Goal: Find specific page/section: Find specific page/section

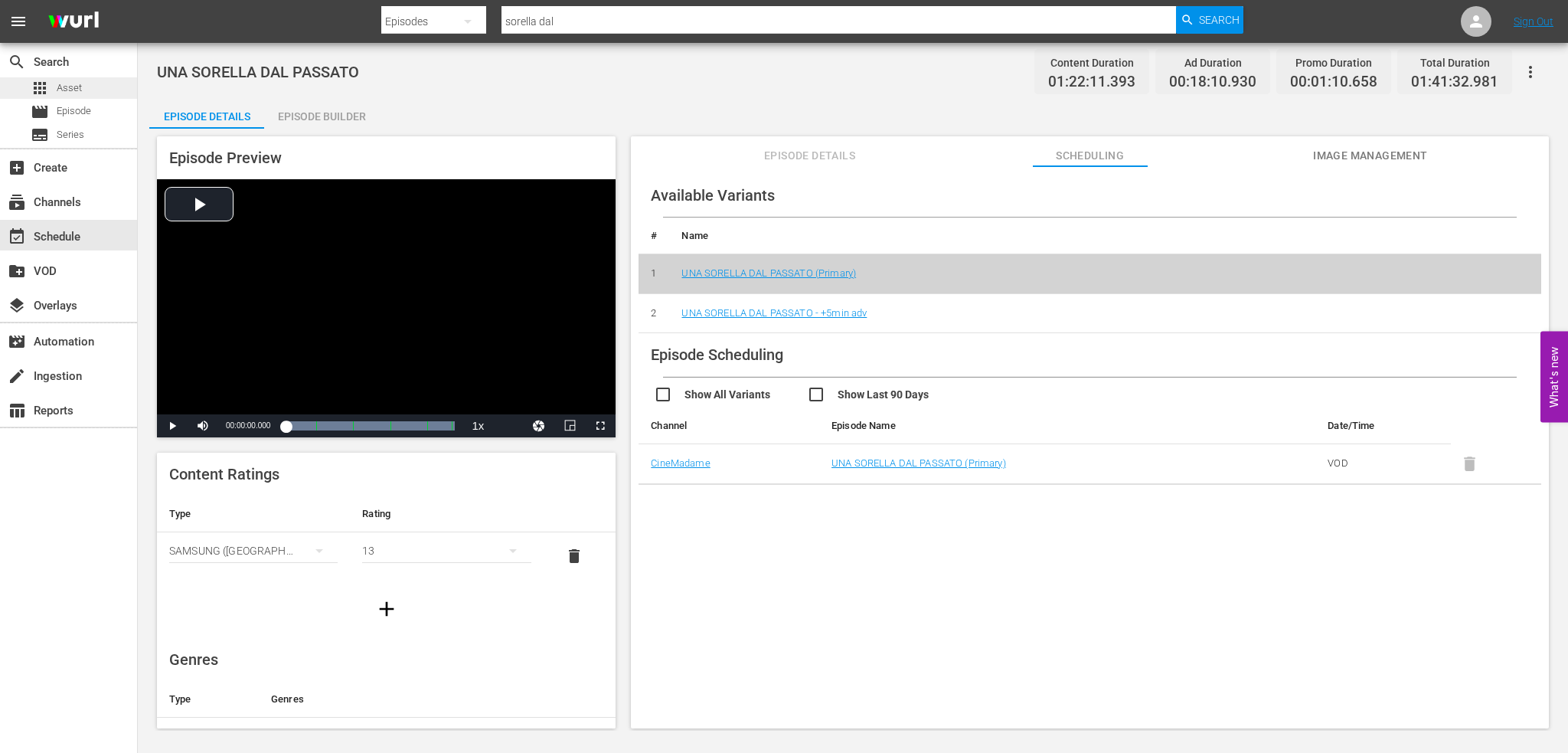
click at [70, 92] on span "Asset" at bounding box center [69, 88] width 25 height 15
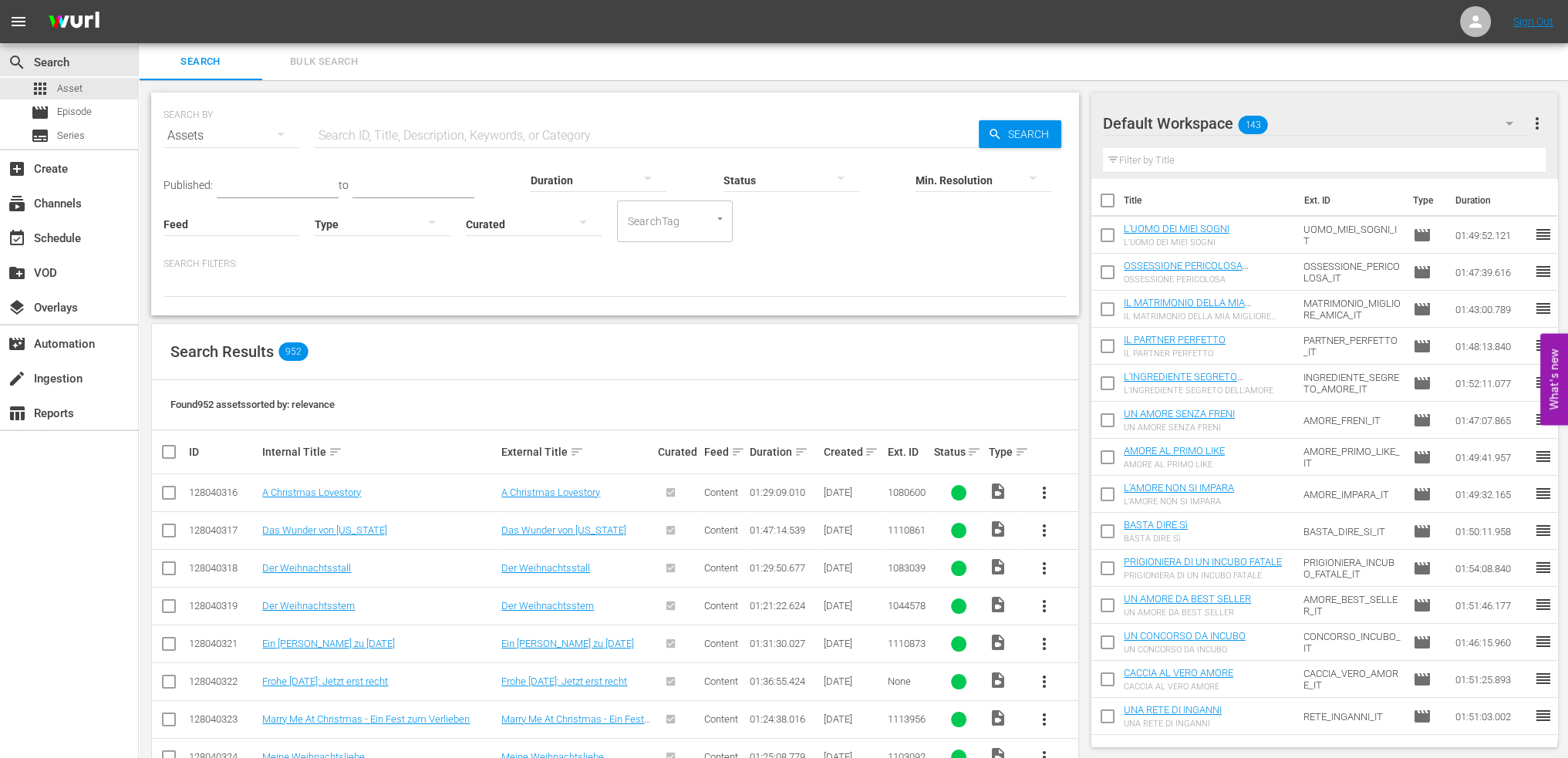
click at [412, 135] on input "text" at bounding box center [647, 136] width 664 height 37
type input "basta"
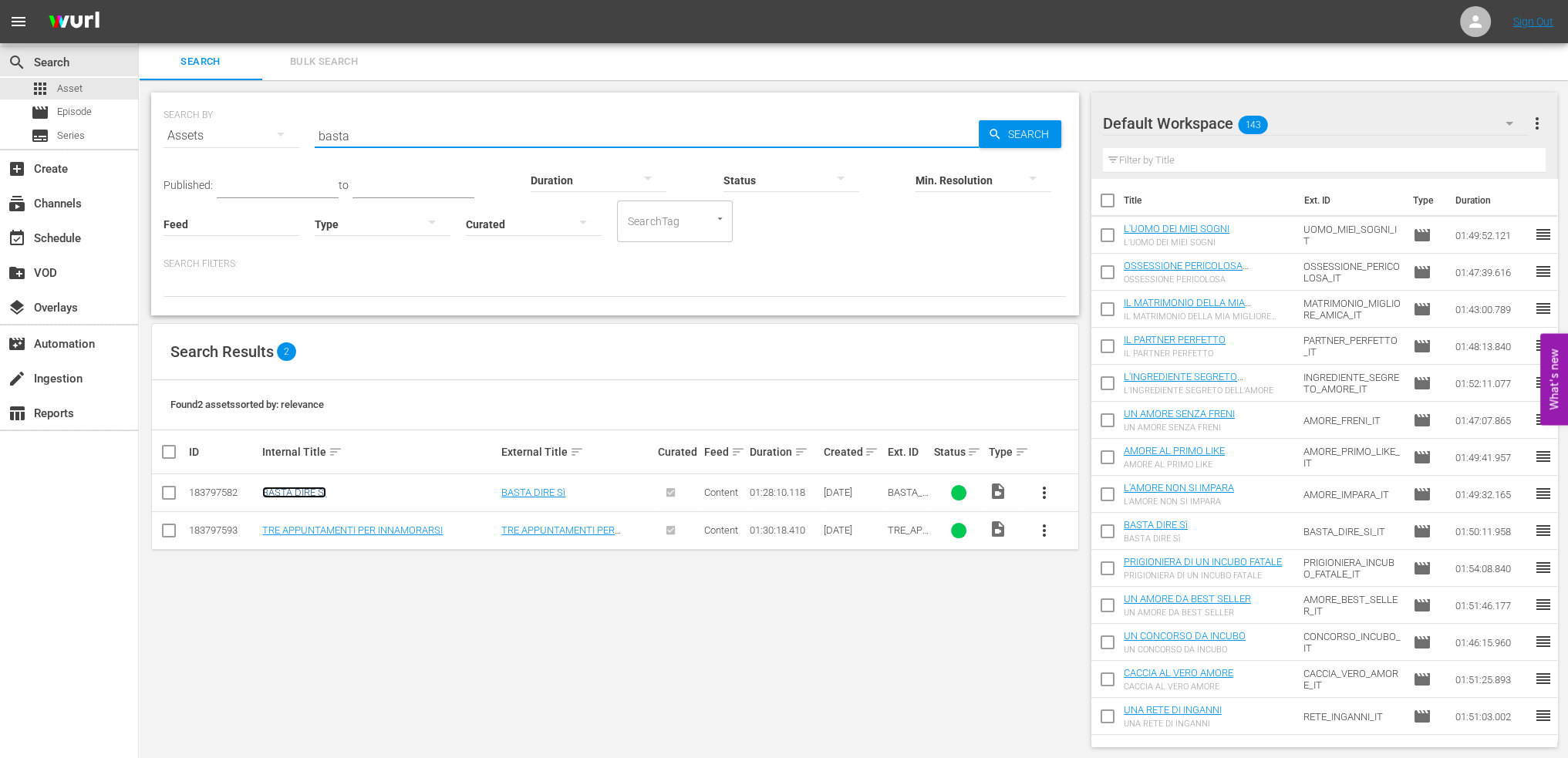
click at [306, 491] on link "BASTA DIRE Sì" at bounding box center [294, 492] width 64 height 12
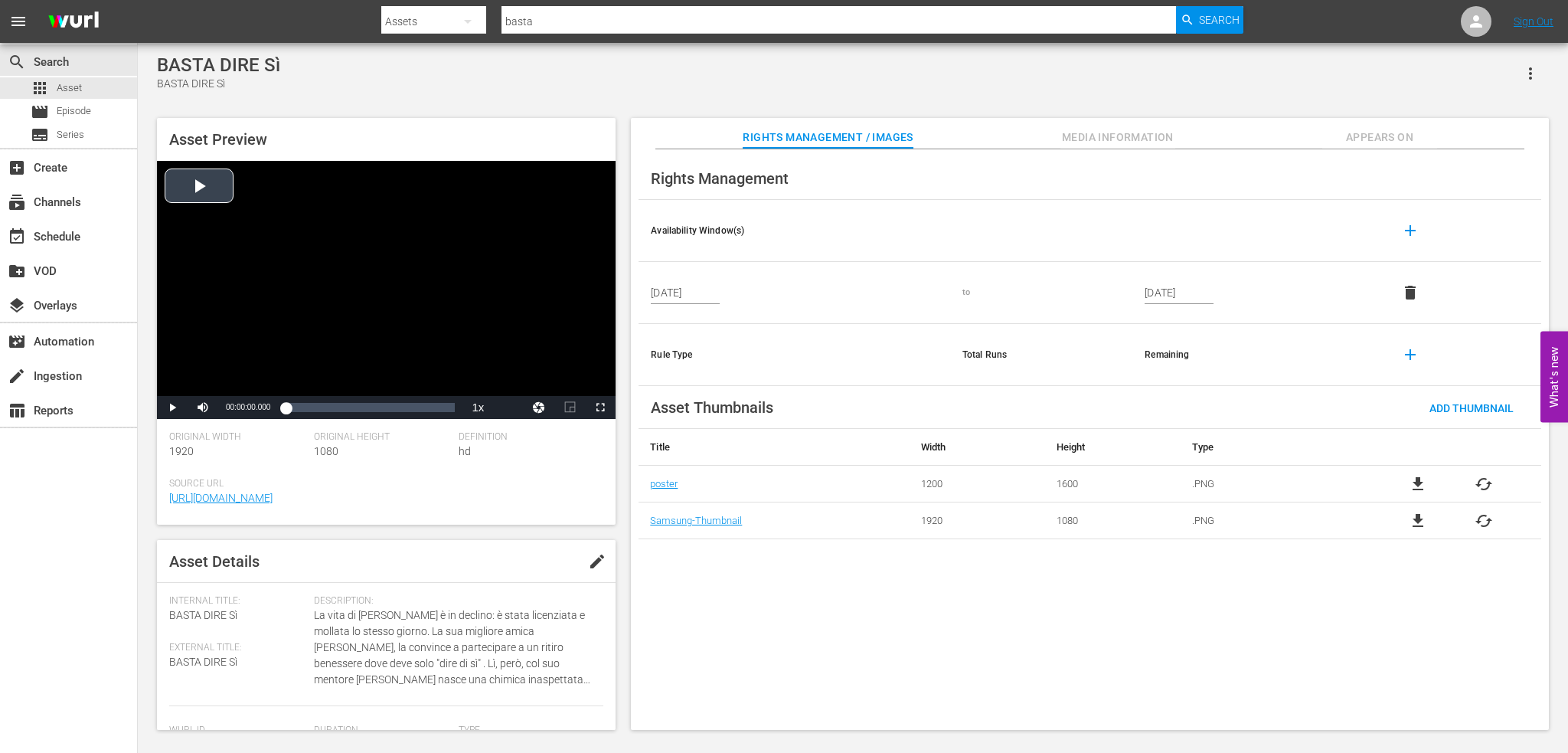
click at [214, 202] on div "Video Player" at bounding box center [386, 278] width 459 height 235
click at [356, 402] on div "Loaded : 0.57% 00:36:42.221 00:00:03.131" at bounding box center [370, 407] width 169 height 15
click at [383, 396] on div "Video Player" at bounding box center [386, 278] width 459 height 235
click at [383, 405] on div "Loaded : 42.23% 00:50:40.022 00:36:43.732" at bounding box center [370, 407] width 169 height 15
click at [1554, 22] on div "Sign Out" at bounding box center [1533, 22] width 69 height 12
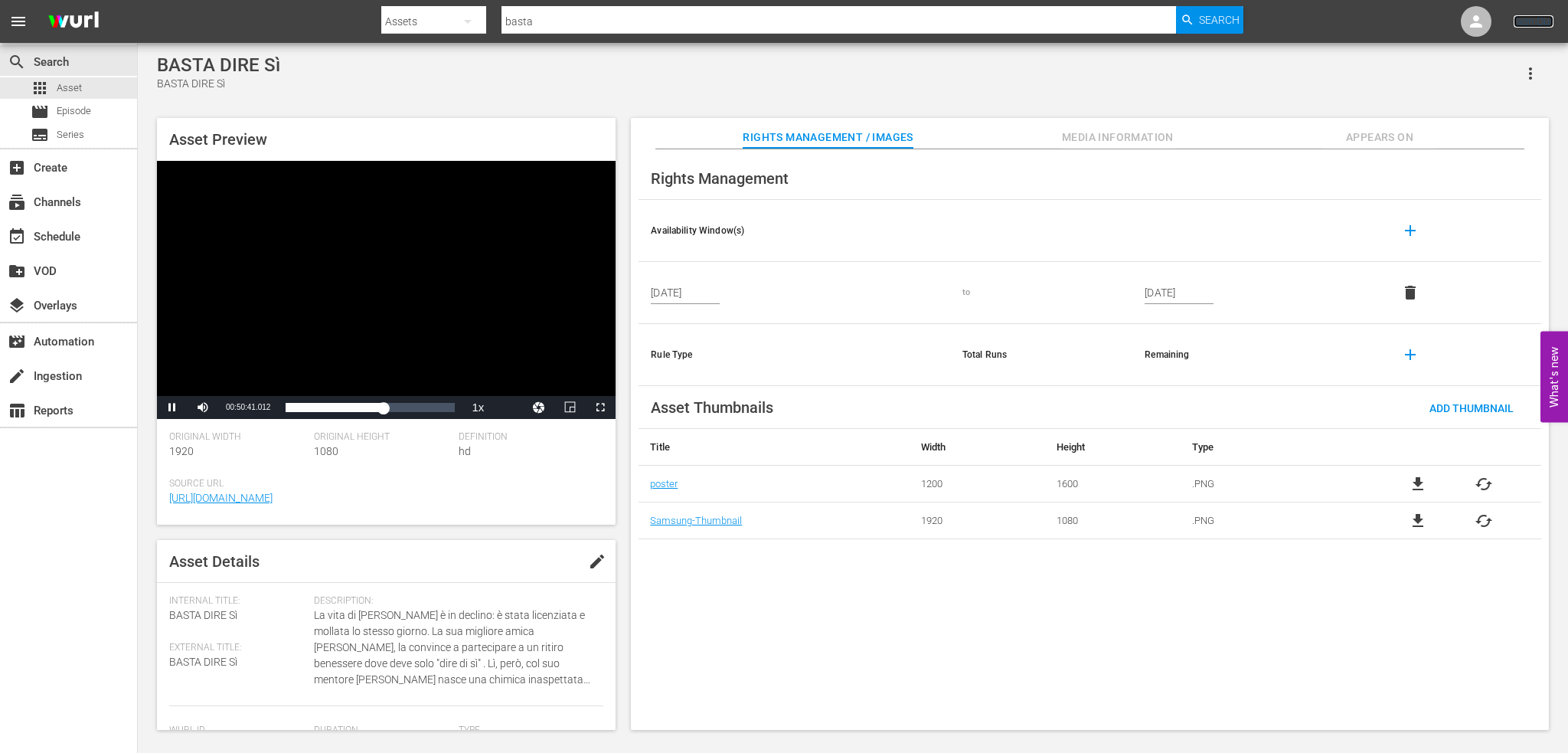
click at [1545, 22] on link "Sign Out" at bounding box center [1533, 22] width 40 height 12
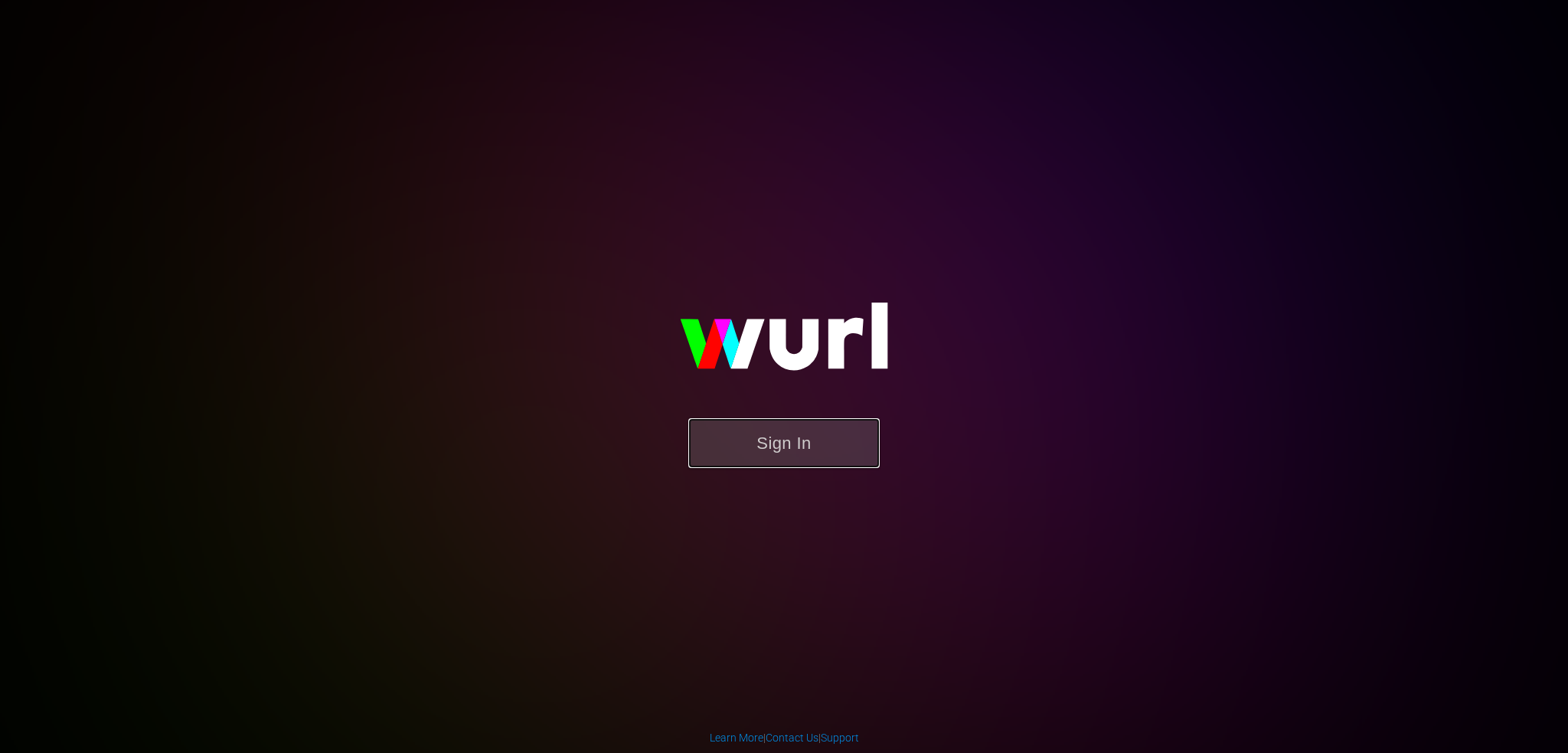
click at [781, 443] on button "Sign In" at bounding box center [784, 443] width 192 height 50
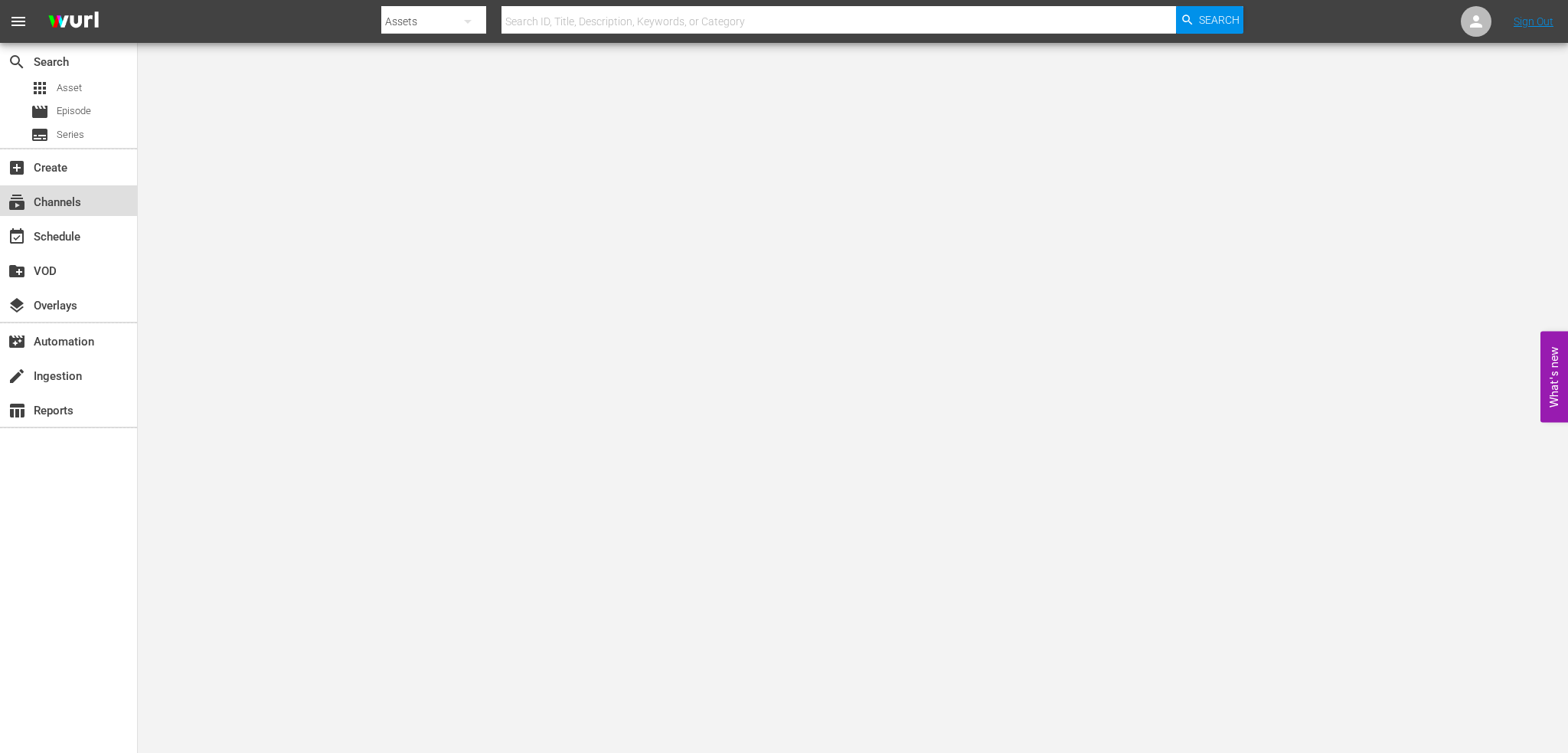
click at [46, 193] on div "subscriptions Channels" at bounding box center [42, 200] width 85 height 14
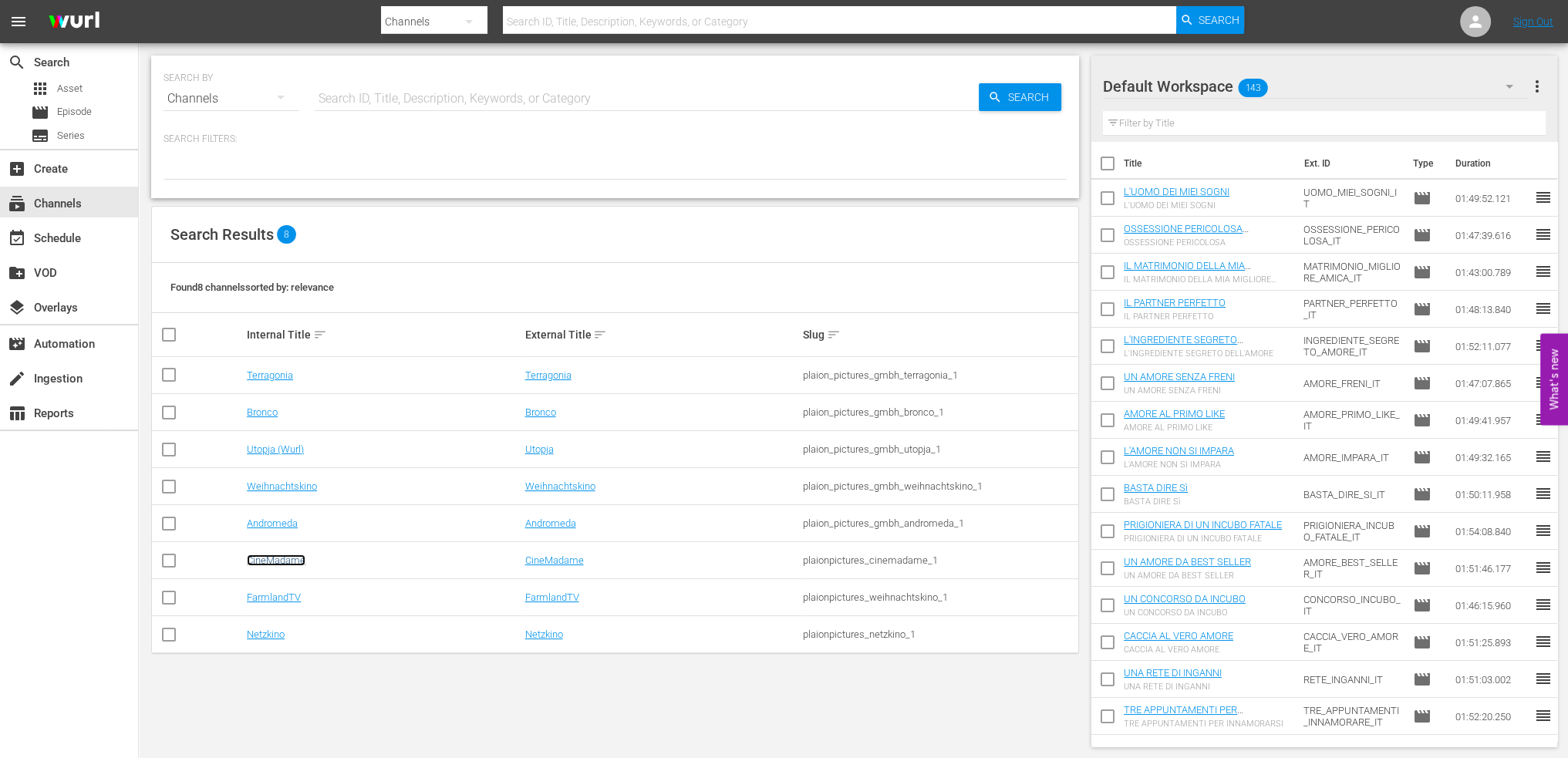
click at [271, 556] on link "CineMadame" at bounding box center [276, 560] width 59 height 12
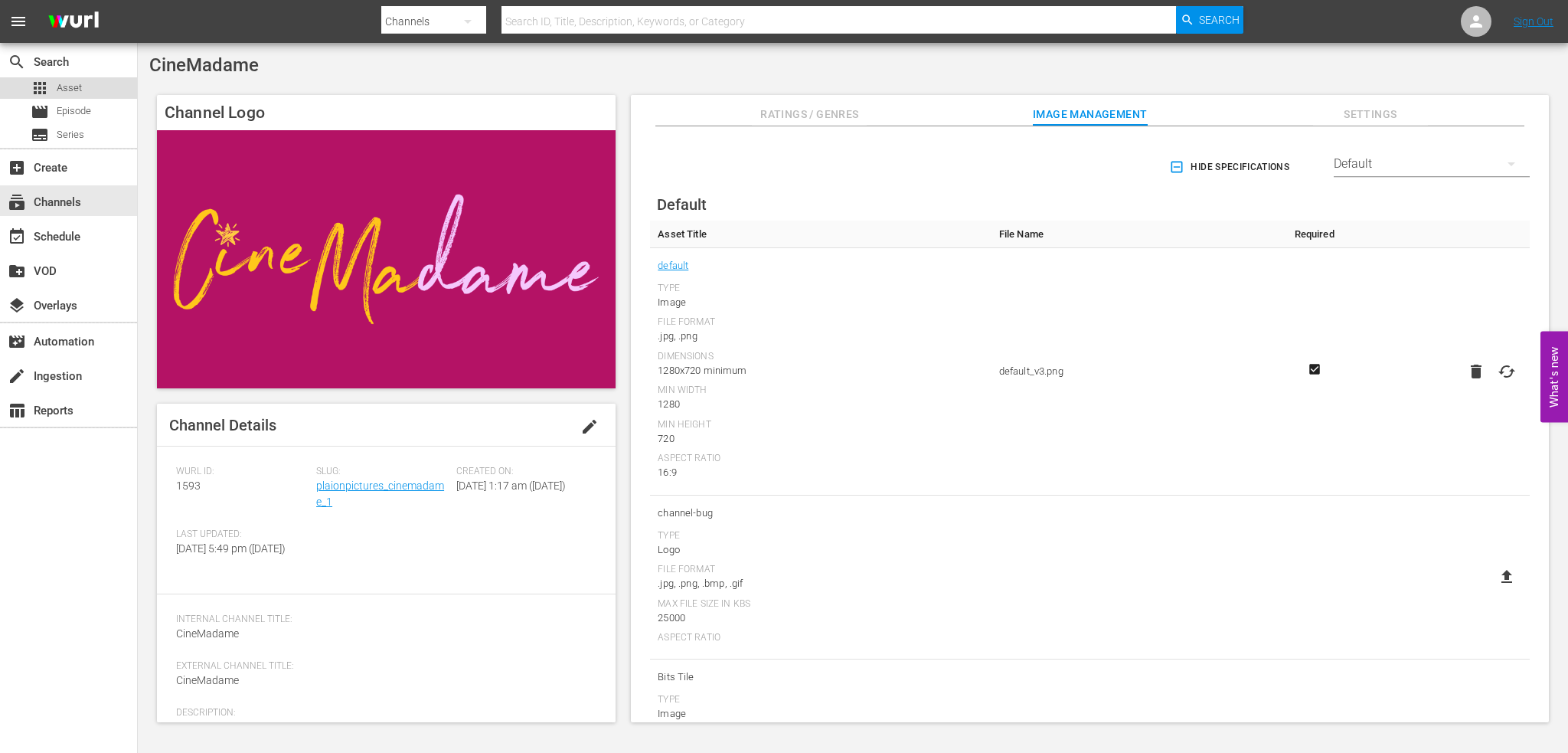
click at [89, 96] on div "apps Asset" at bounding box center [69, 88] width 137 height 22
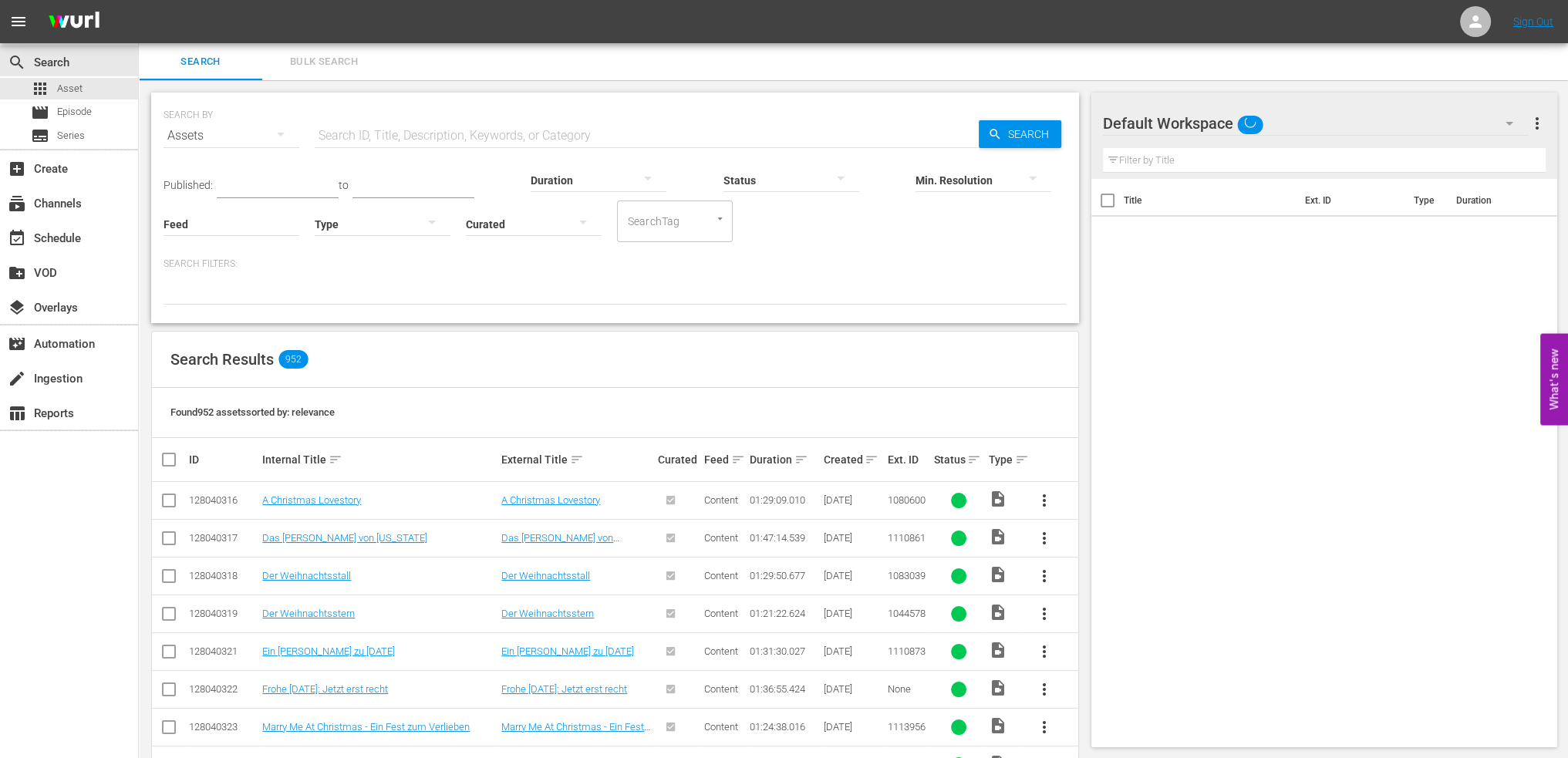
click at [481, 125] on input "text" at bounding box center [647, 136] width 664 height 37
type input "basta"
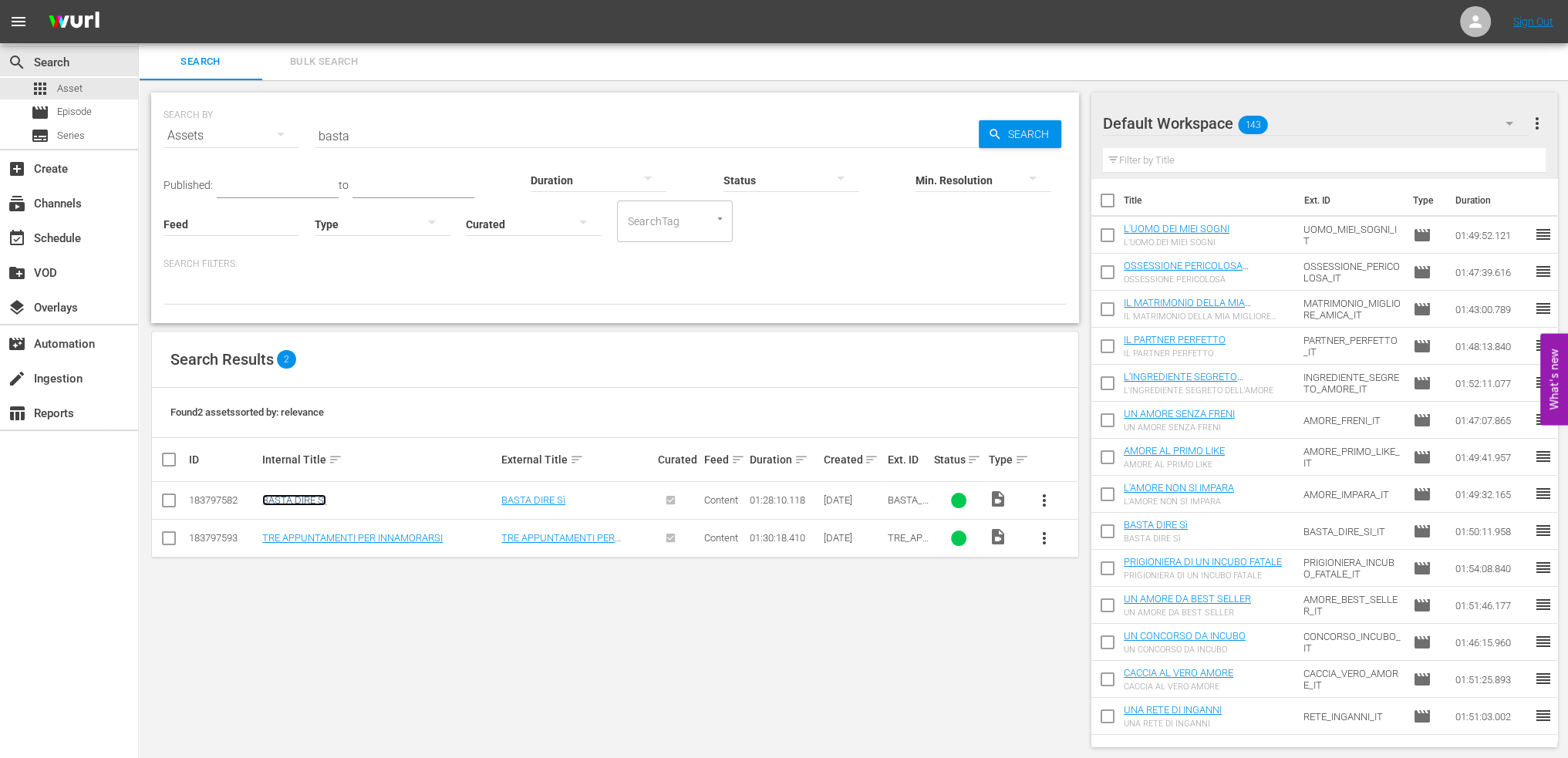
click at [320, 498] on link "BASTA DIRE Sì" at bounding box center [294, 500] width 64 height 12
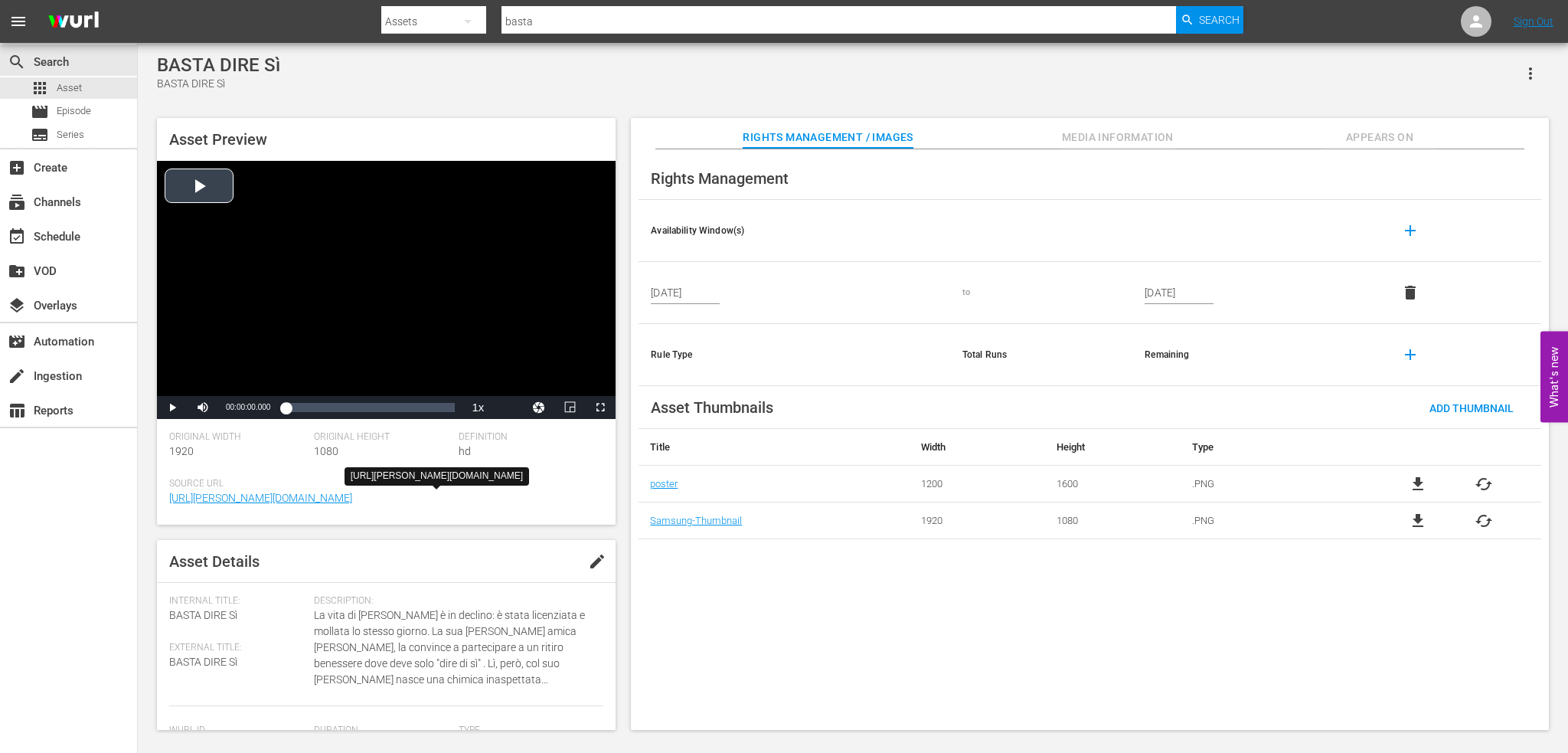
click at [313, 244] on div "Video Player" at bounding box center [386, 278] width 459 height 235
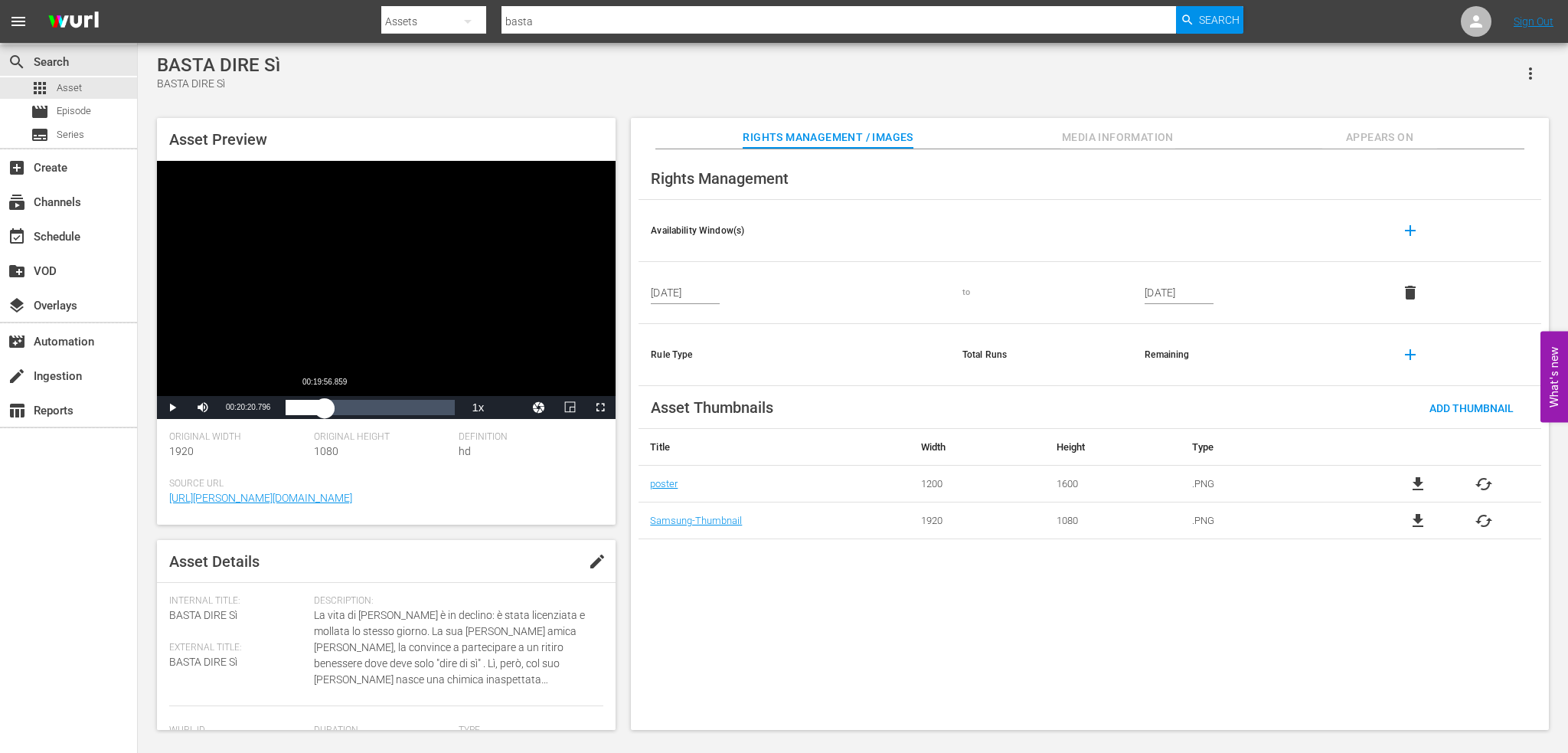
click at [325, 407] on div "Loaded : 0.57% 00:19:56.859 00:00:00.897" at bounding box center [370, 407] width 169 height 15
click at [341, 406] on div "00:28:43.477" at bounding box center [341, 407] width 1 height 15
click at [379, 404] on div "Loaded : 33.26% 00:49:04.273 00:28:45.575" at bounding box center [370, 407] width 169 height 15
click at [613, 24] on input "basta" at bounding box center [838, 22] width 674 height 37
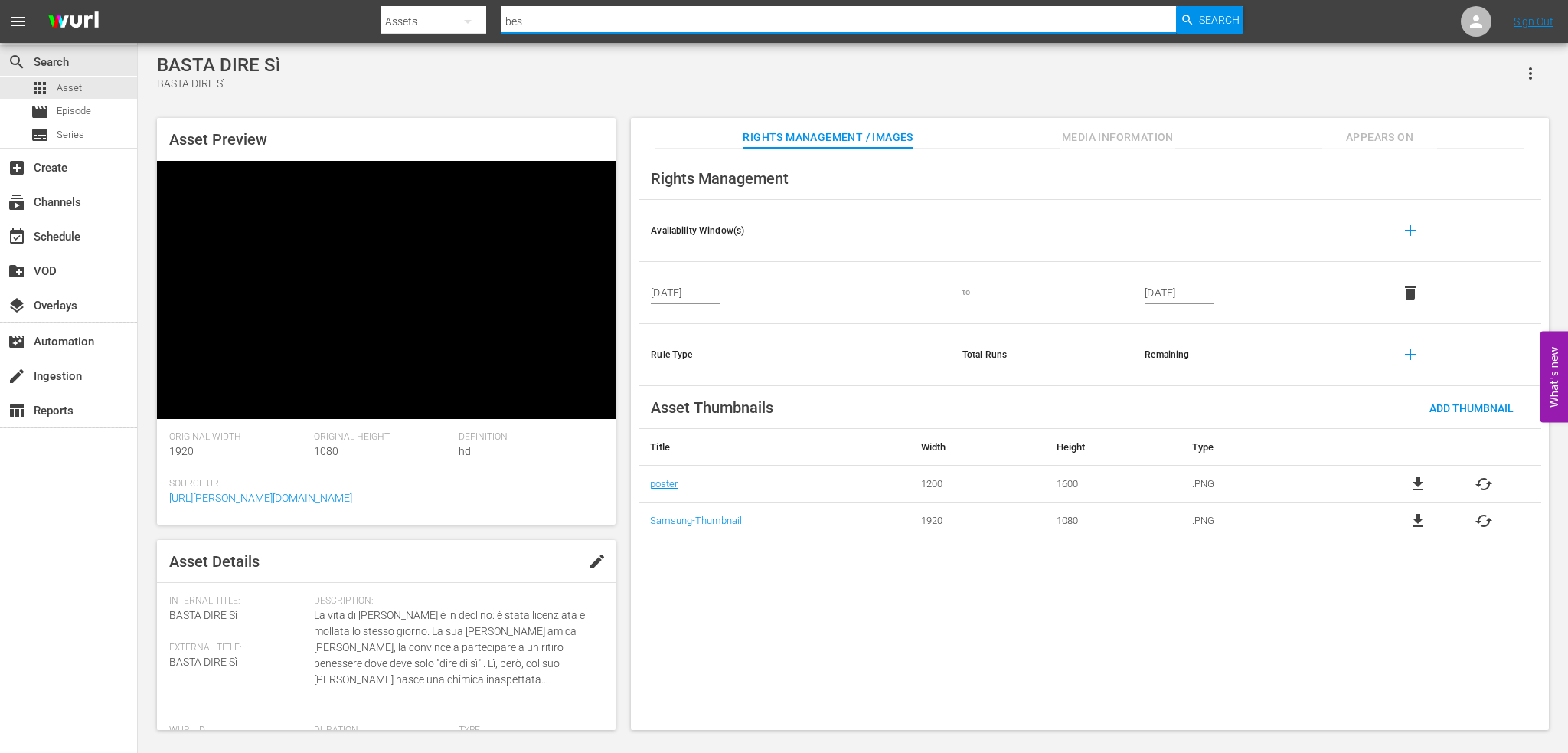
type input "best"
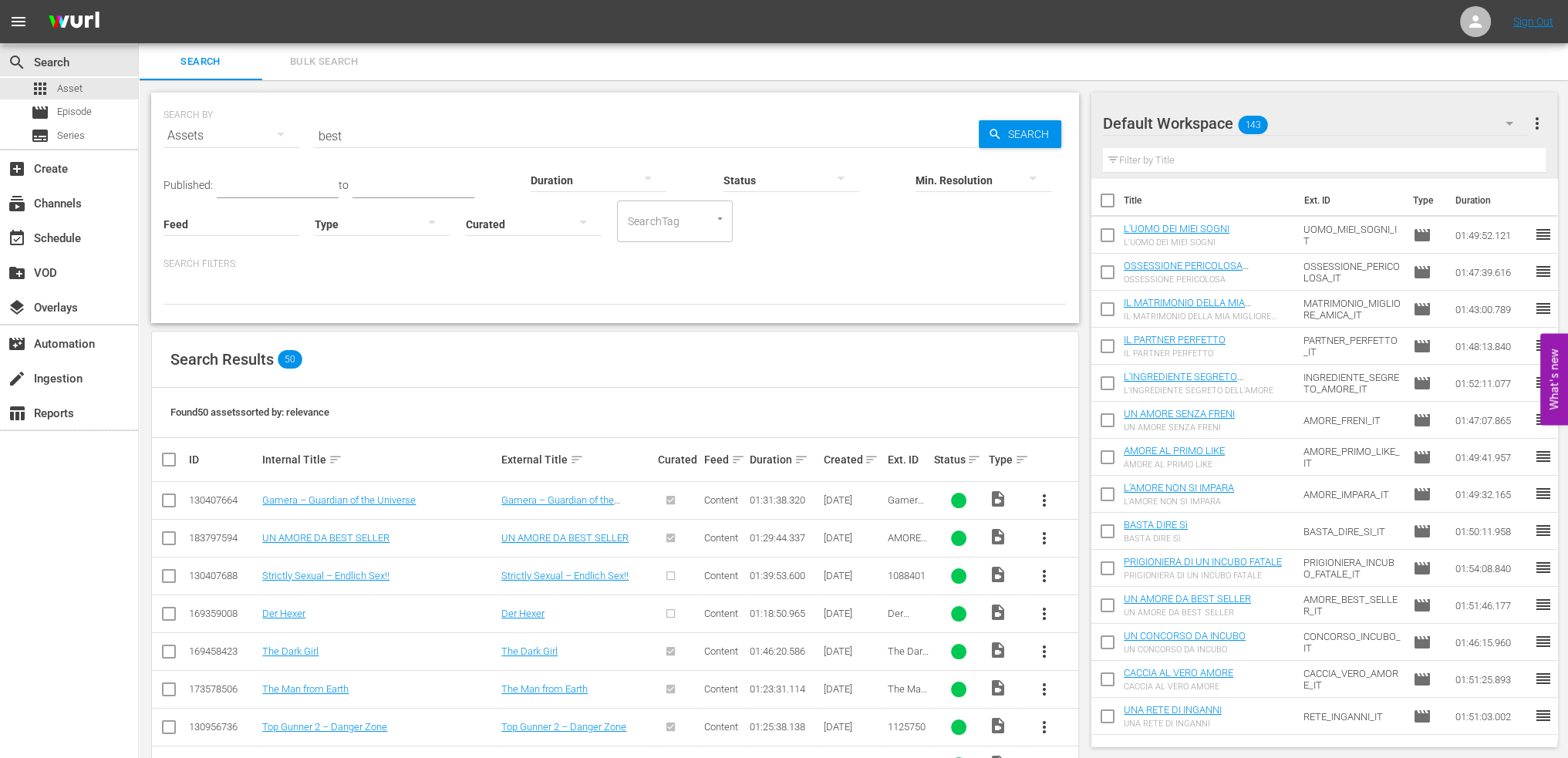
click at [565, 543] on td "UN AMORE DA BEST SELLER" at bounding box center [577, 537] width 157 height 38
click at [565, 539] on link "UN AMORE DA BEST SELLER" at bounding box center [565, 537] width 127 height 12
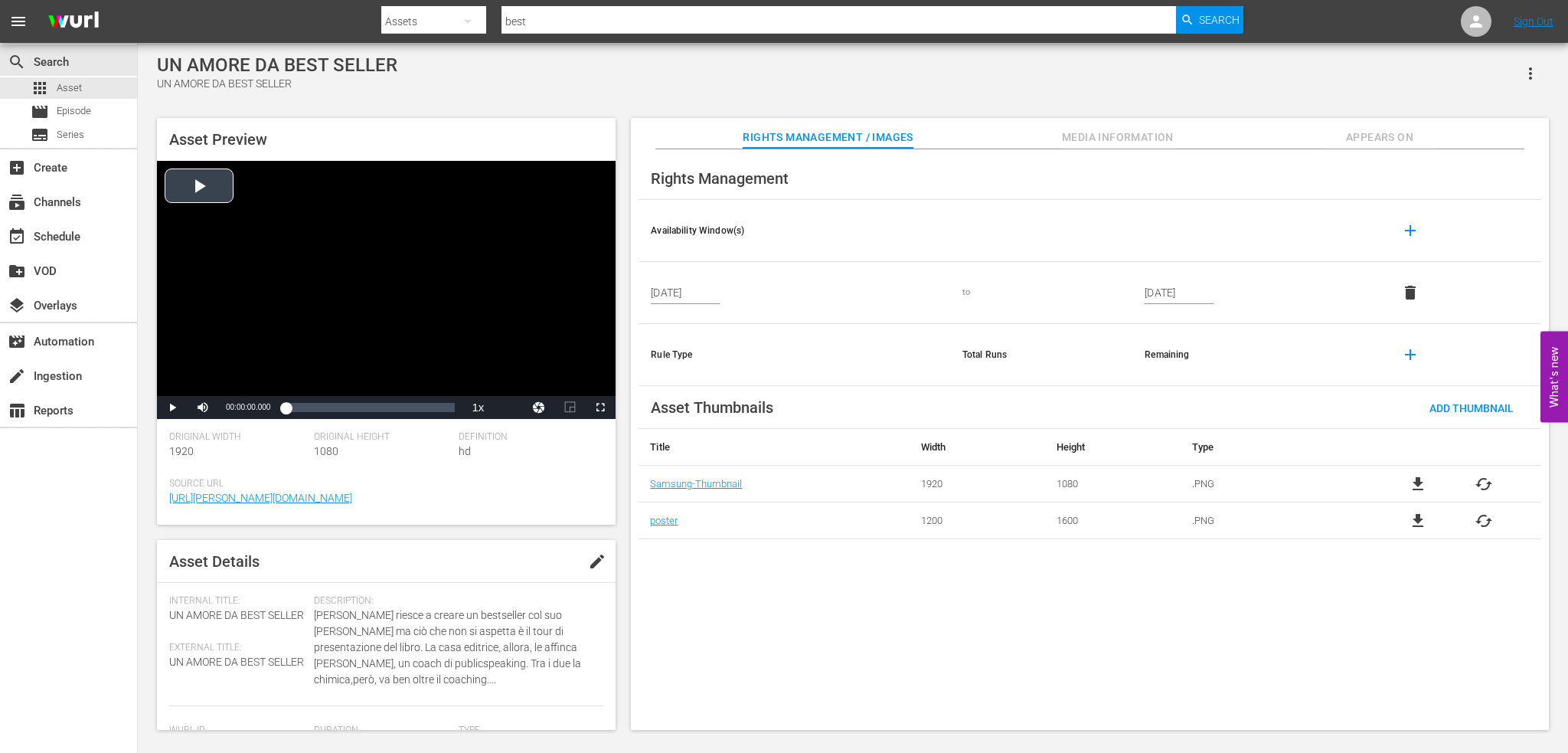
click at [228, 320] on div "Video Player" at bounding box center [386, 278] width 459 height 235
click at [339, 413] on div "Loaded : 0.33% 00:28:01.082 00:00:00.739" at bounding box center [370, 407] width 169 height 15
click at [366, 411] on div "Loaded : 32.90% 00:42:13.805 00:28:29.108" at bounding box center [370, 407] width 169 height 15
click at [84, 375] on div "create Ingestion" at bounding box center [42, 373] width 85 height 14
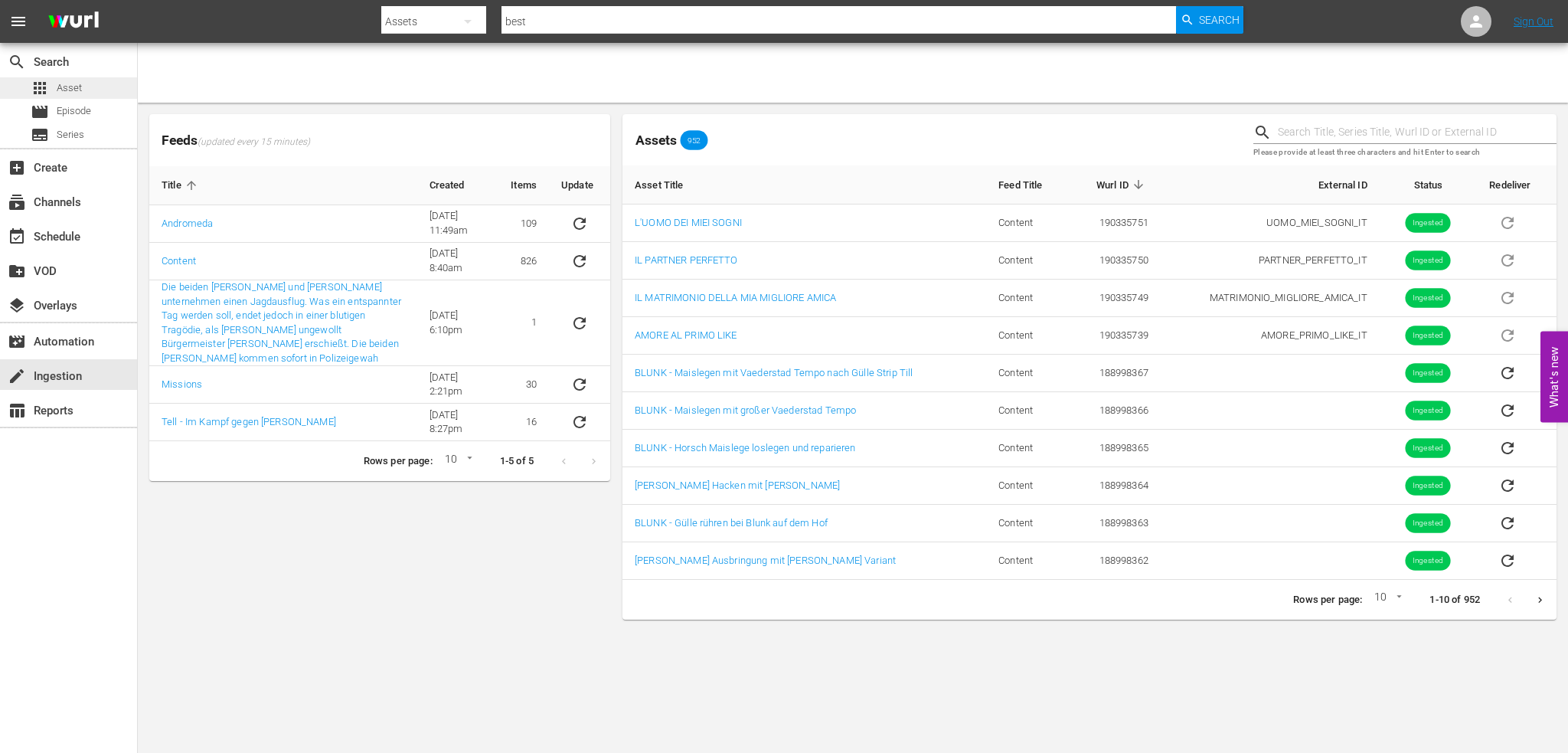
click at [73, 81] on span "Asset" at bounding box center [69, 88] width 25 height 15
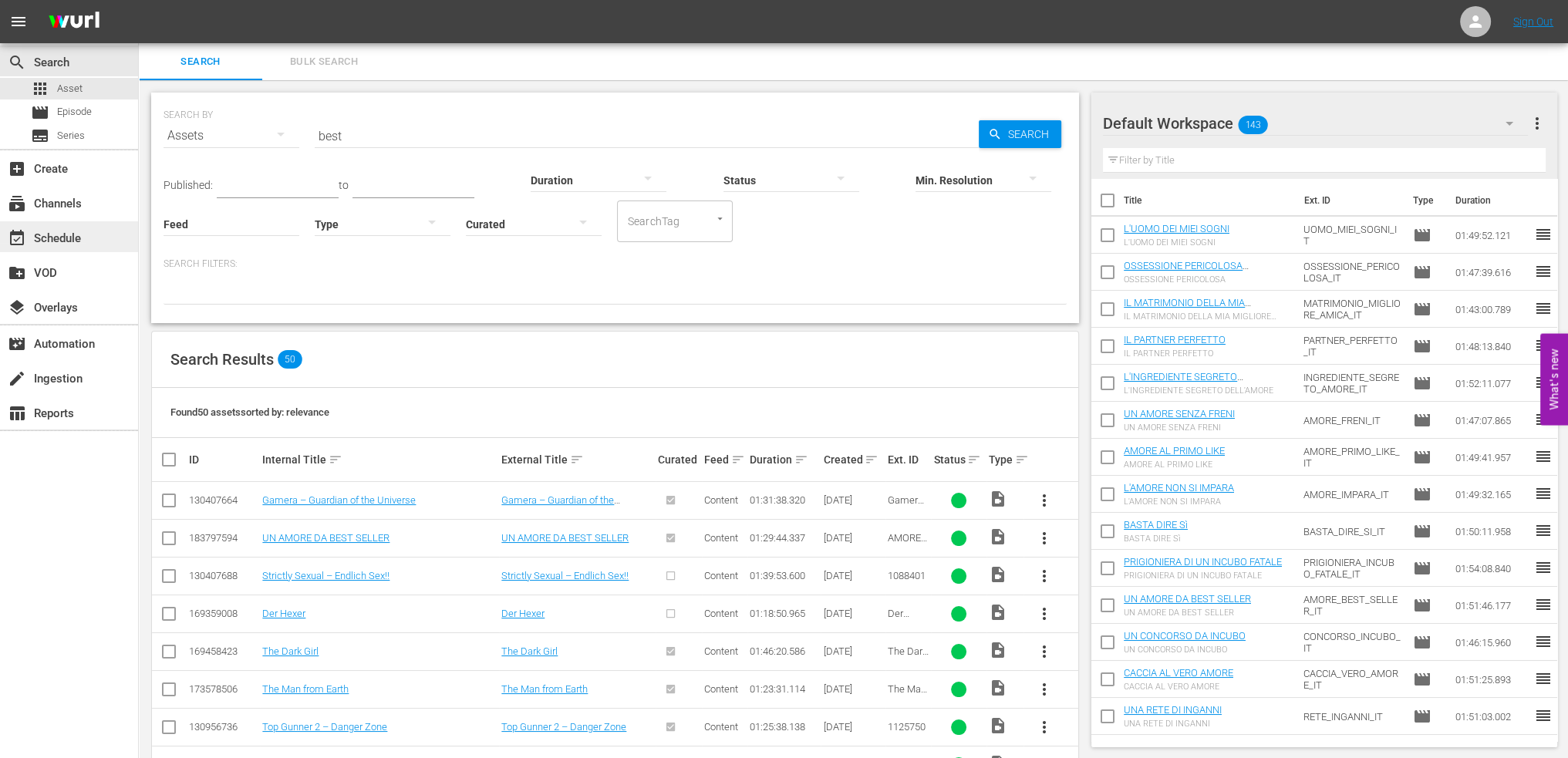
click at [59, 243] on div "event_available Schedule" at bounding box center [43, 236] width 86 height 14
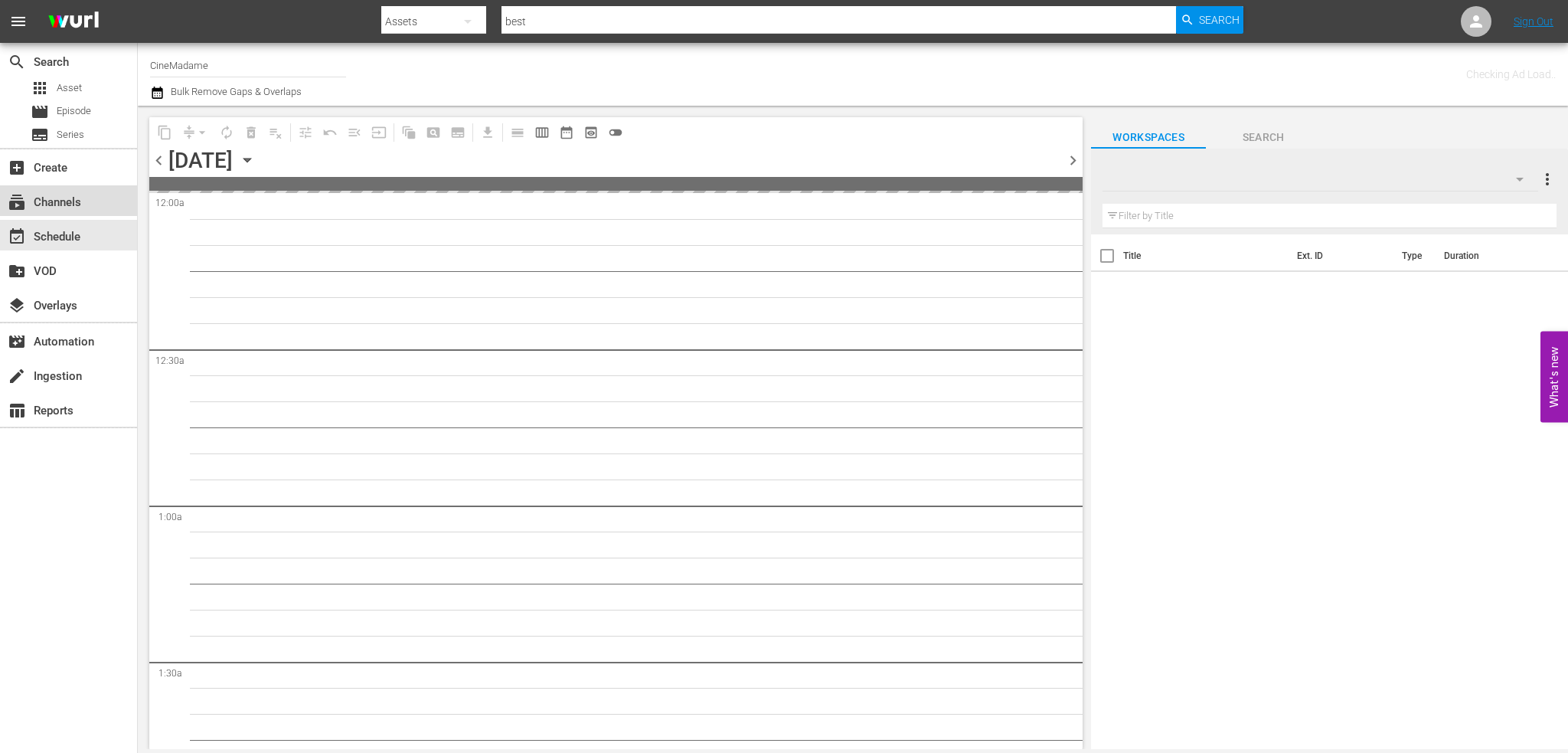
click at [76, 207] on div "subscriptions Channels" at bounding box center [42, 200] width 85 height 14
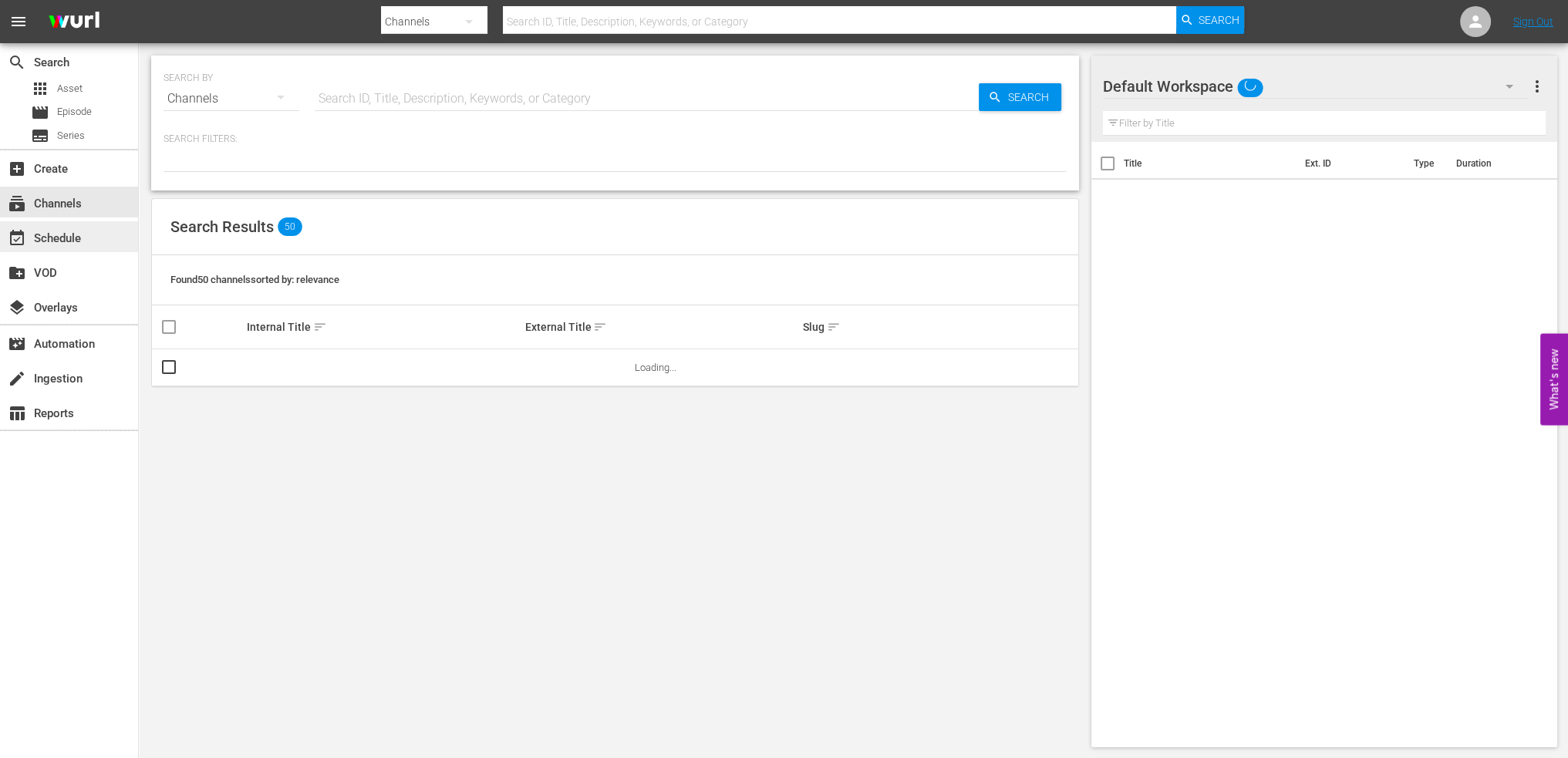
click at [66, 236] on div "event_available Schedule" at bounding box center [43, 236] width 86 height 14
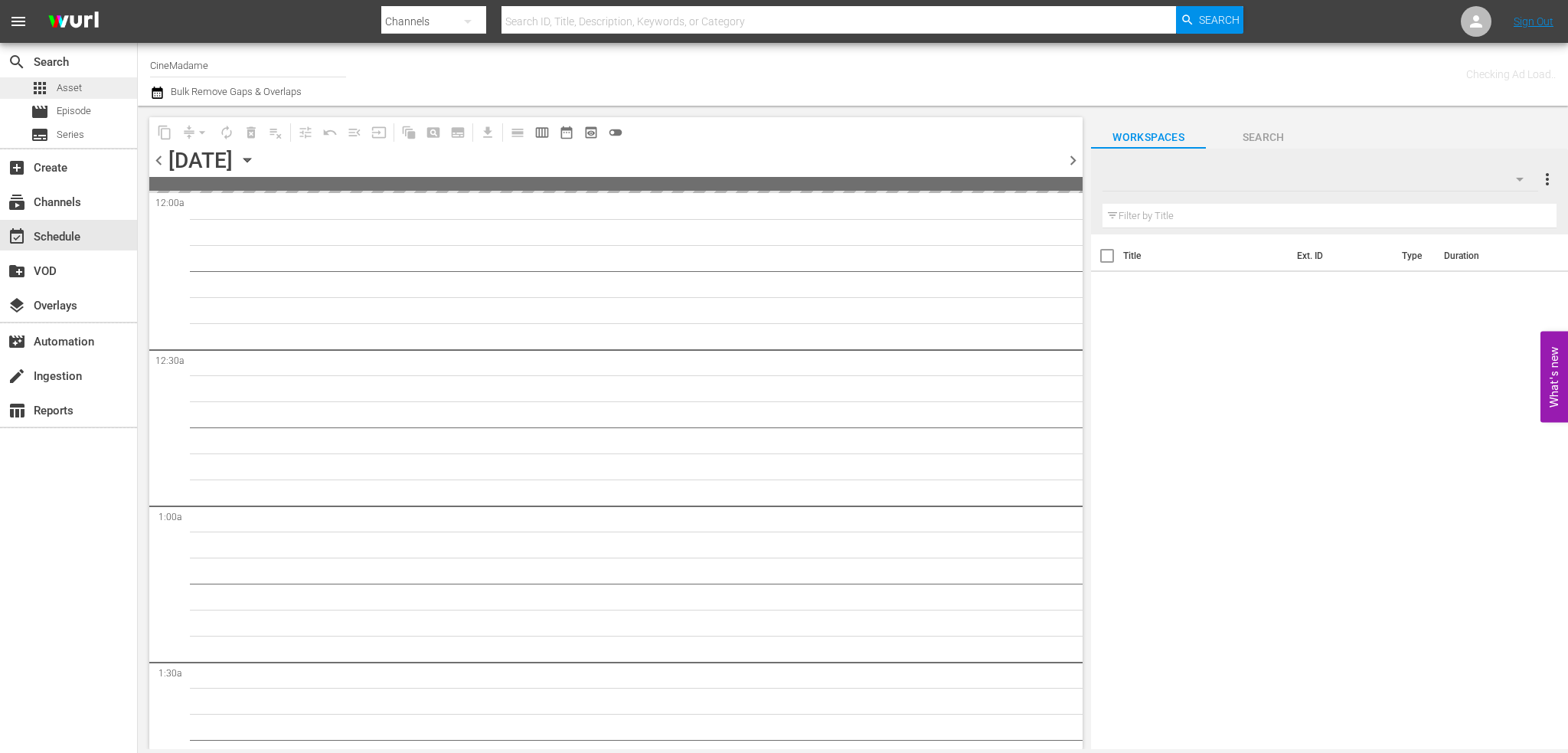
click at [96, 92] on div "apps Asset" at bounding box center [69, 88] width 137 height 22
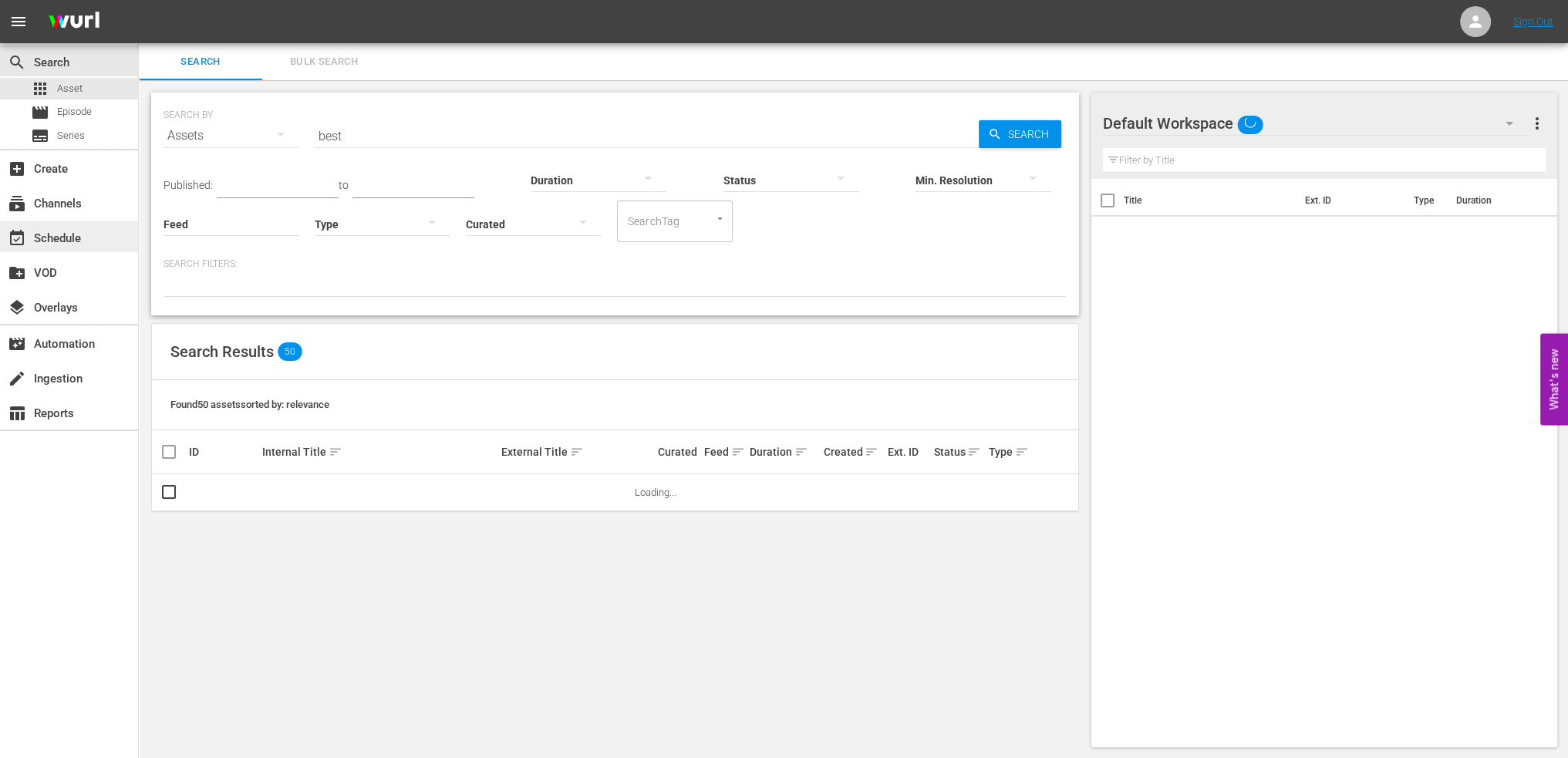
click at [83, 230] on div "event_available Schedule" at bounding box center [43, 236] width 86 height 14
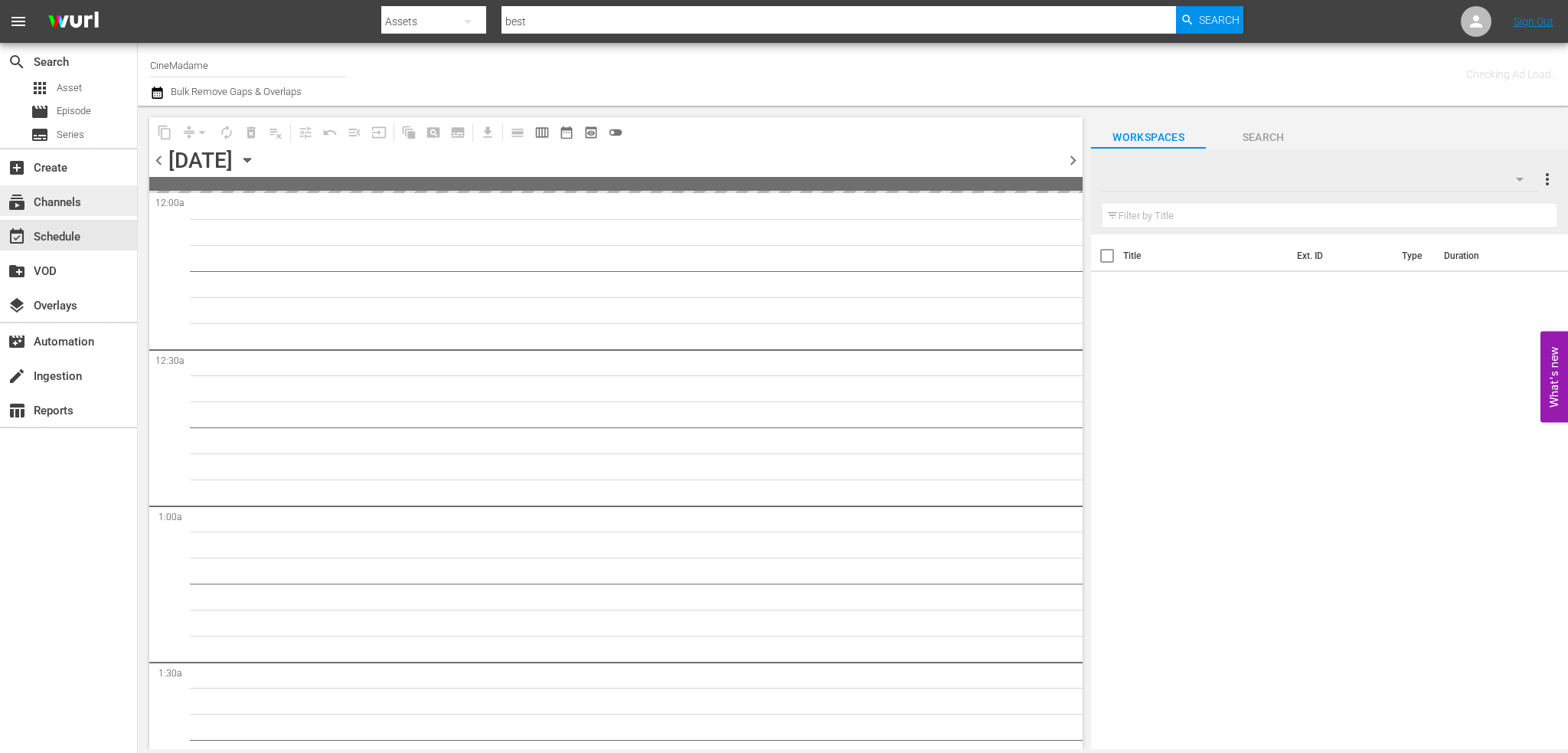
click at [82, 199] on div "subscriptions Channels" at bounding box center [42, 200] width 85 height 14
